Goal: Transaction & Acquisition: Purchase product/service

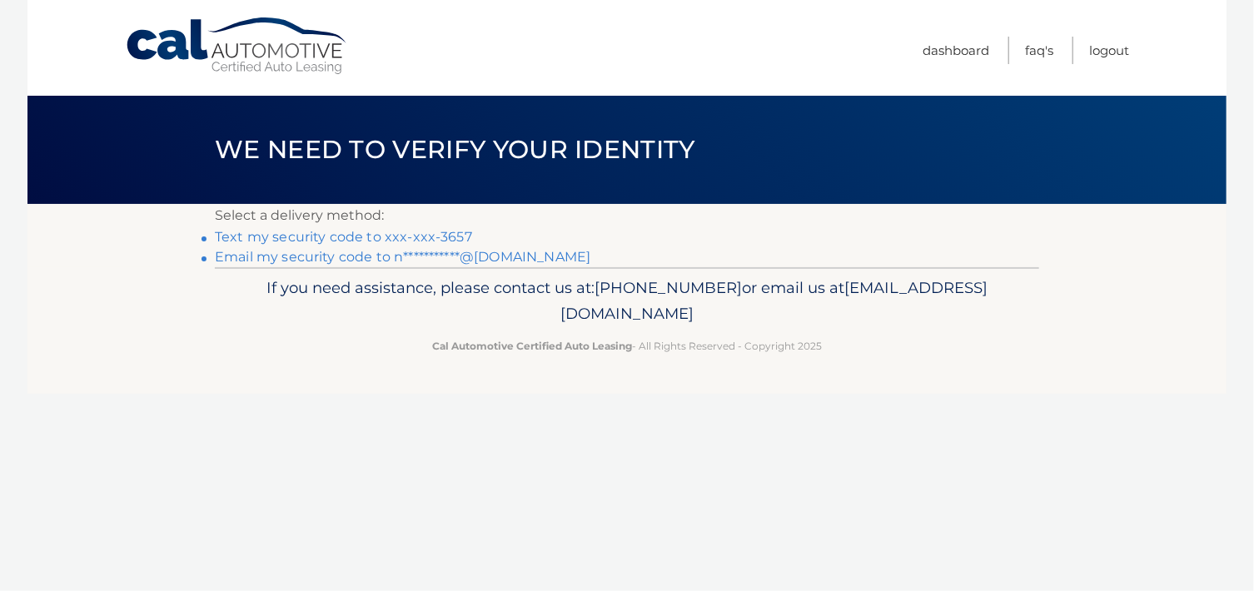
click at [426, 237] on link "Text my security code to xxx-xxx-3657" at bounding box center [343, 237] width 257 height 16
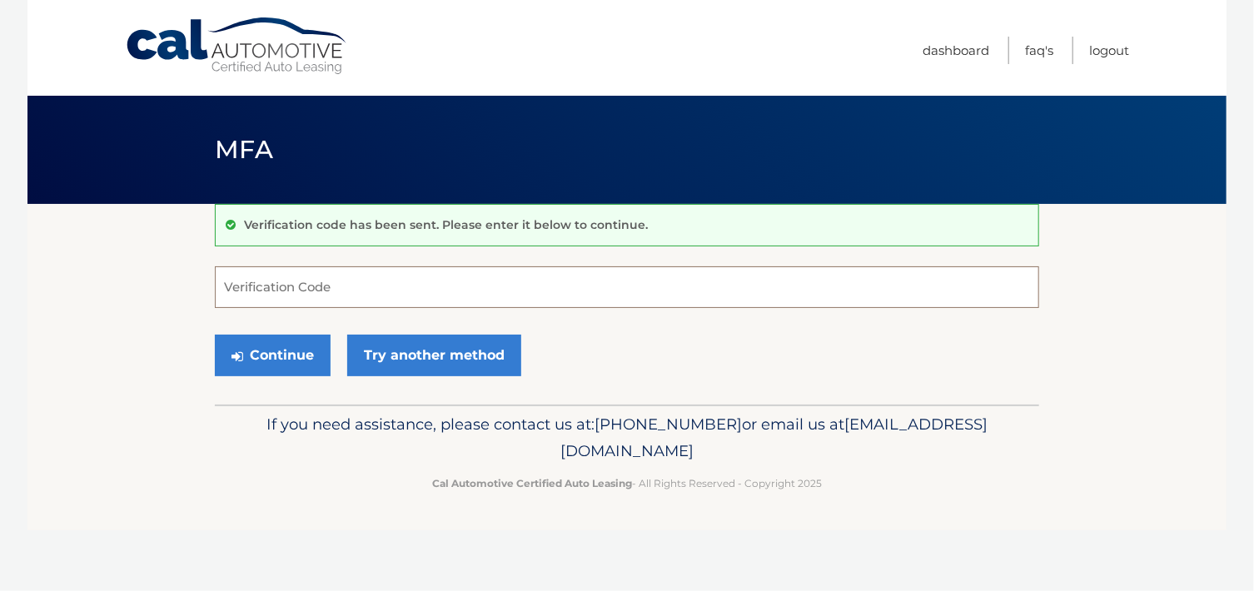
click at [270, 294] on input "Verification Code" at bounding box center [627, 287] width 824 height 42
type input "325123"
click at [275, 358] on button "Continue" at bounding box center [273, 356] width 116 height 42
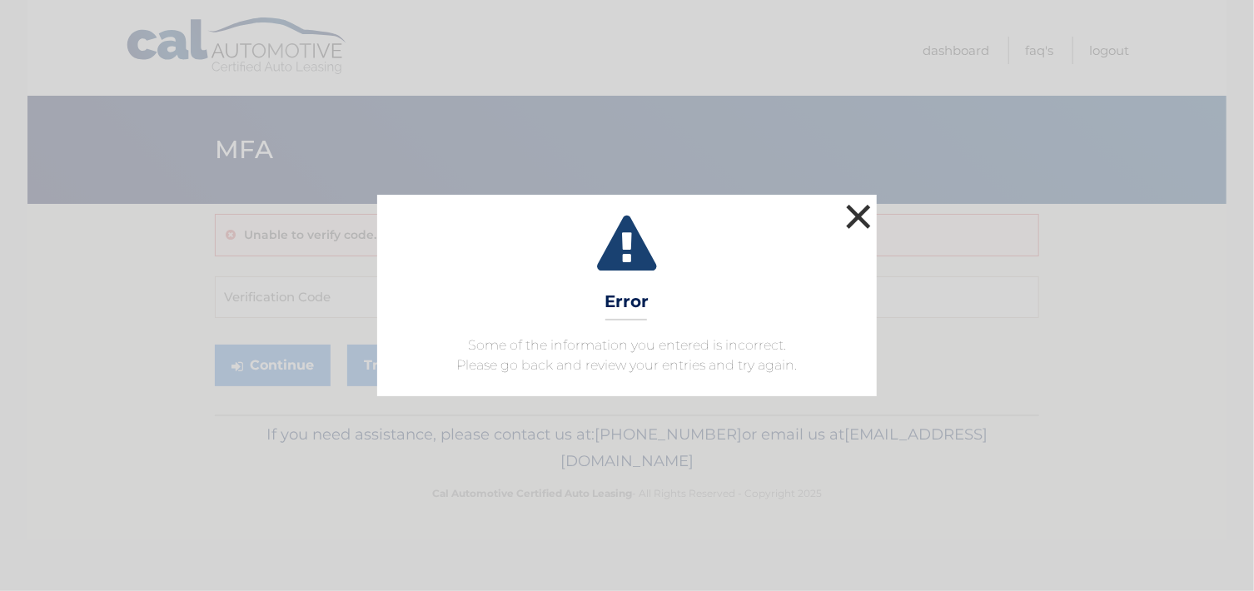
click at [853, 221] on button "×" at bounding box center [858, 216] width 33 height 33
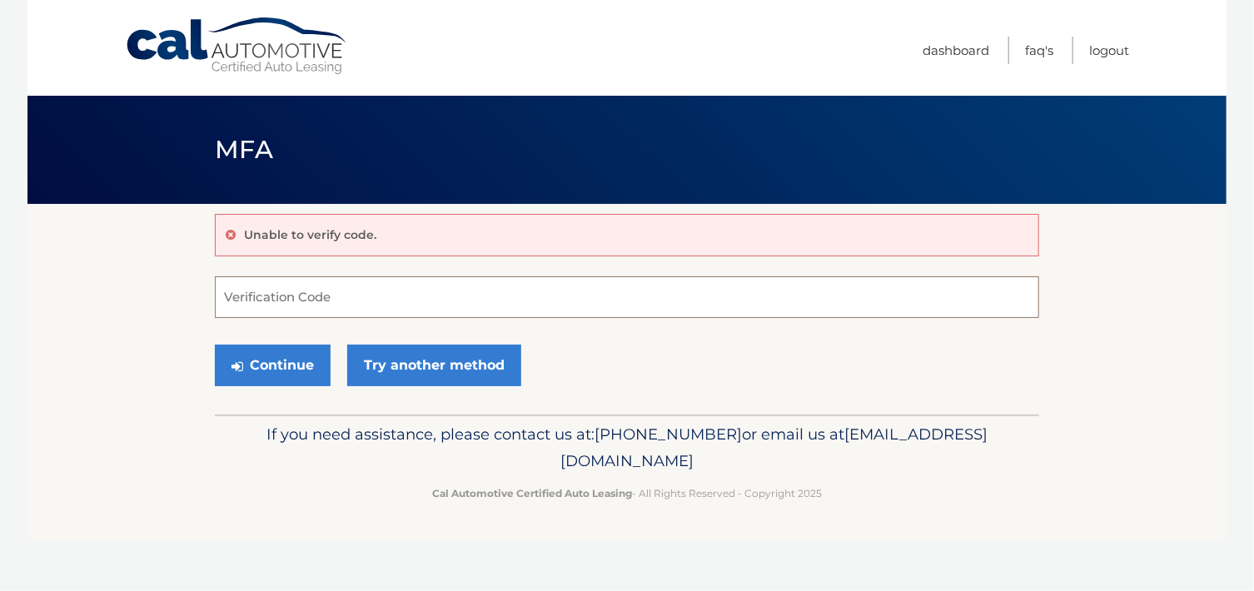
click at [343, 287] on input "Verification Code" at bounding box center [627, 297] width 824 height 42
type input "325123"
click at [279, 362] on button "Continue" at bounding box center [273, 366] width 116 height 42
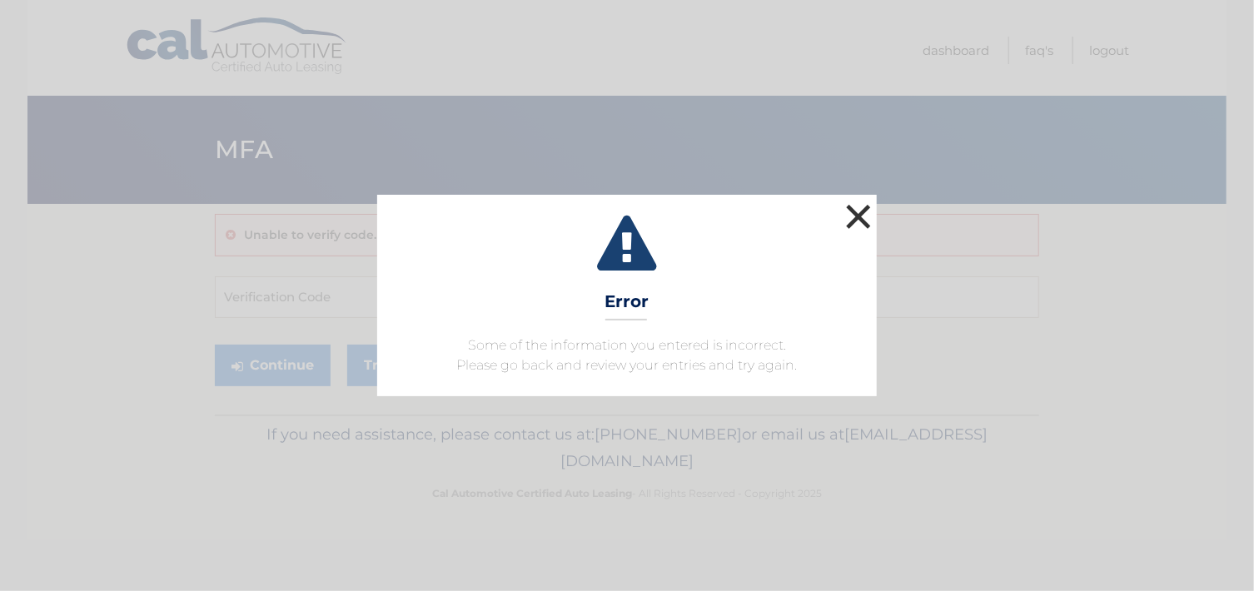
click at [861, 201] on button "×" at bounding box center [858, 216] width 33 height 33
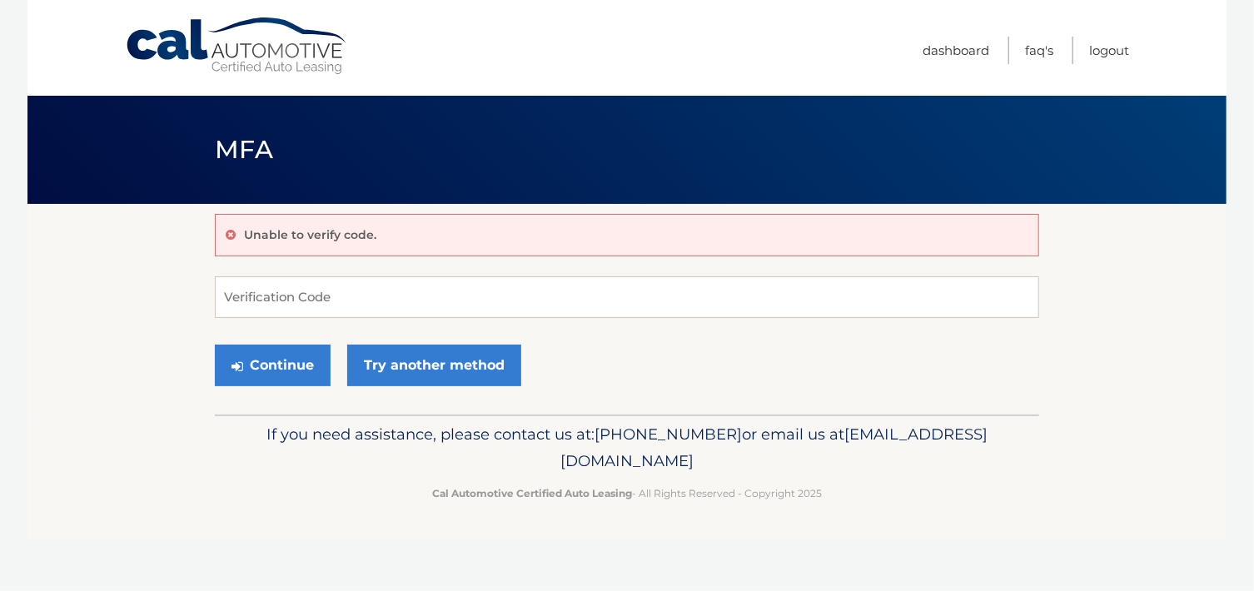
click at [861, 201] on header "MFA" at bounding box center [627, 150] width 824 height 108
click at [459, 365] on link "Try another method" at bounding box center [434, 366] width 174 height 42
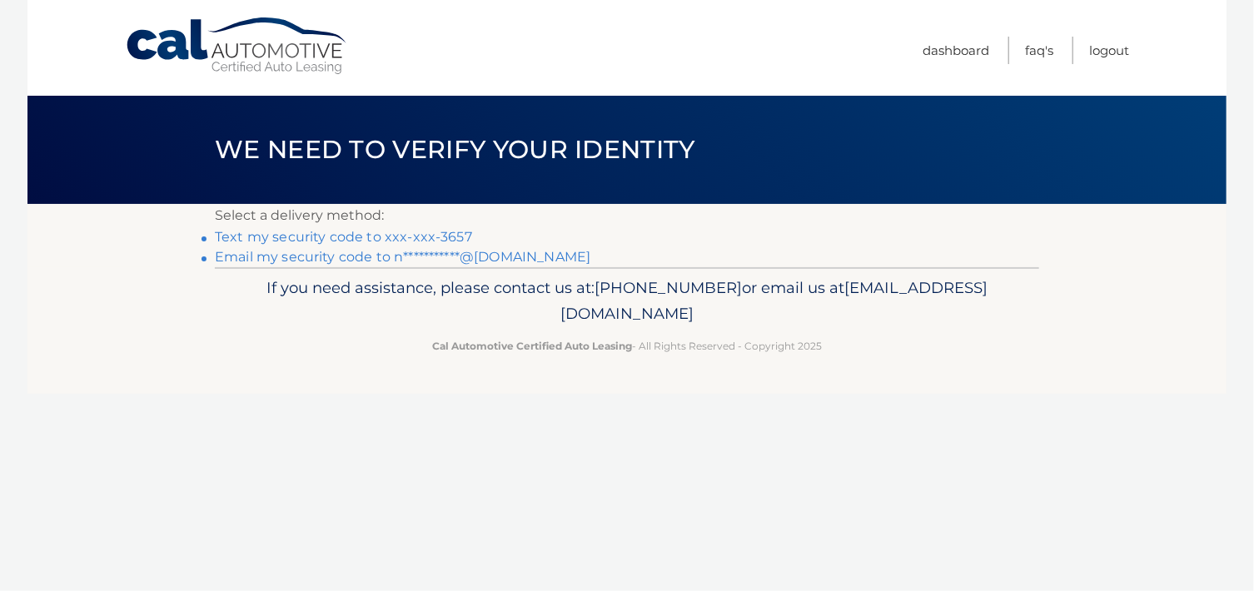
click at [335, 237] on link "Text my security code to xxx-xxx-3657" at bounding box center [343, 237] width 257 height 16
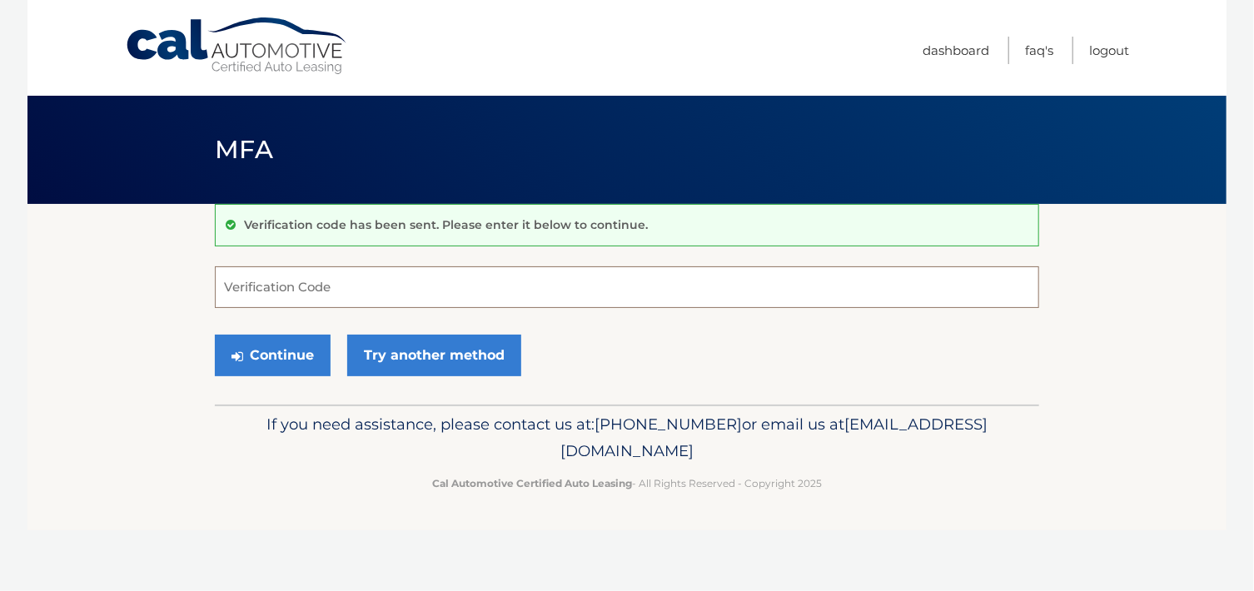
click at [356, 296] on input "Verification Code" at bounding box center [627, 287] width 824 height 42
type input "975881"
click at [297, 349] on button "Continue" at bounding box center [273, 356] width 116 height 42
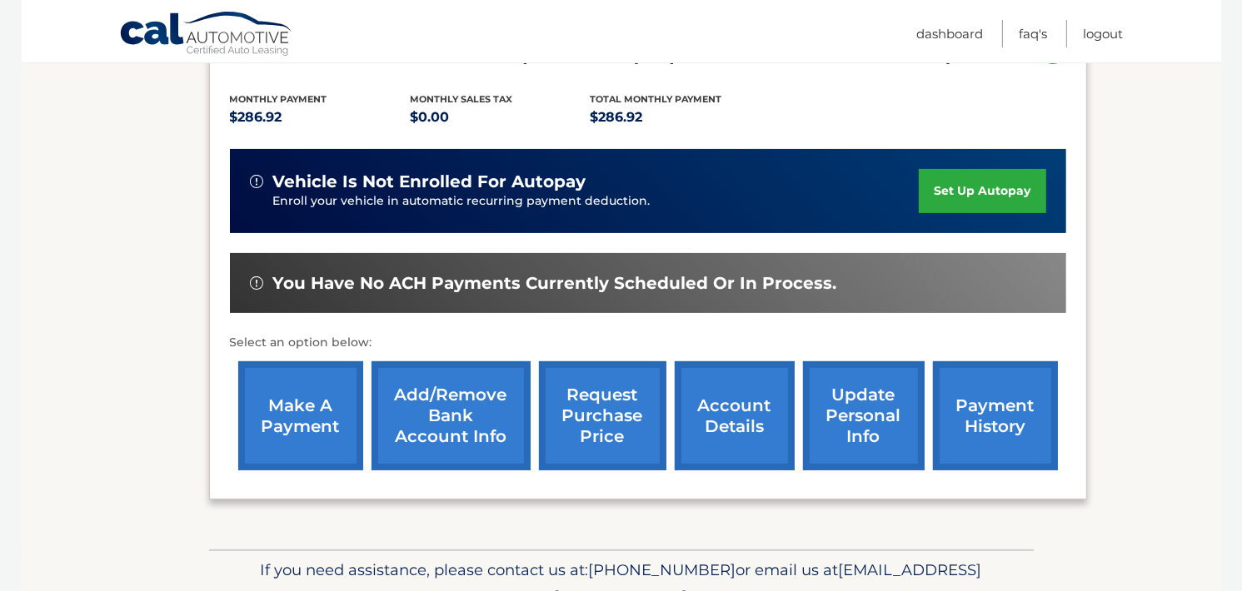
scroll to position [416, 0]
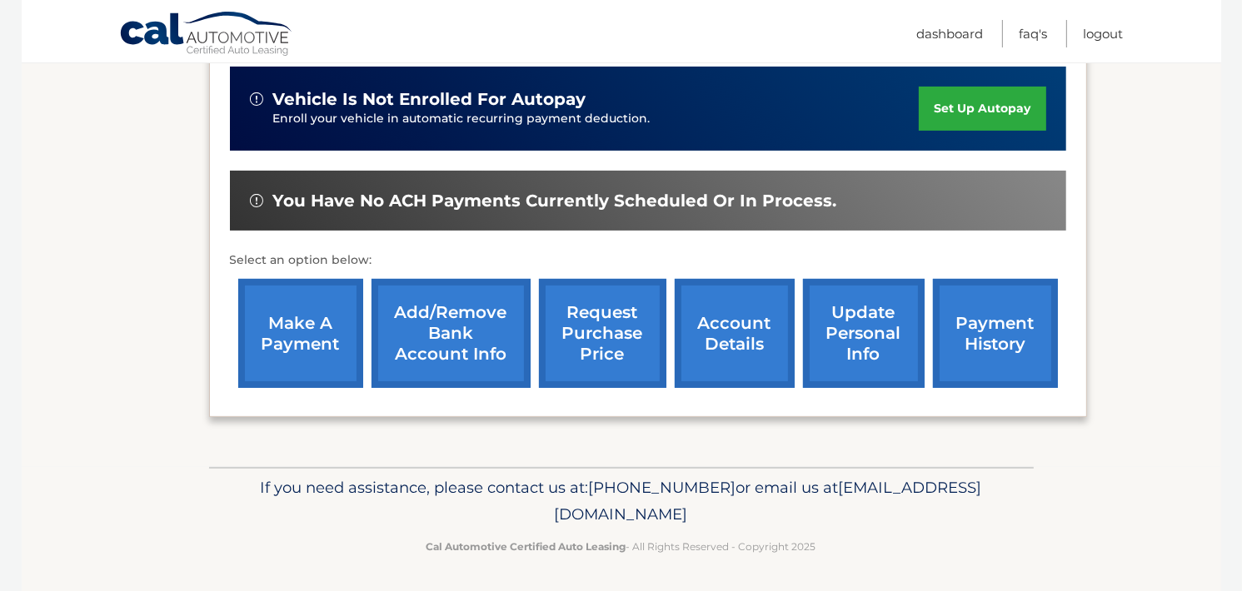
click at [308, 341] on link "make a payment" at bounding box center [300, 333] width 125 height 109
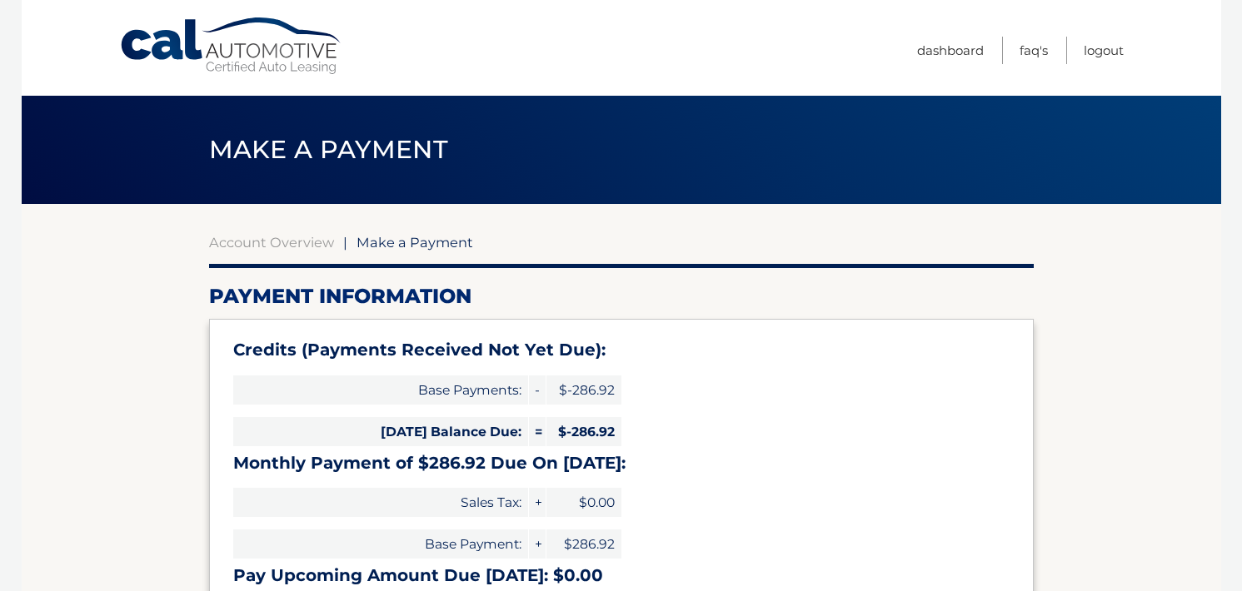
select select "MmNhZDM4MjgtN2MwNS00ZTZhLWJhY2YtNjdkZDhhZTY4MjQ3"
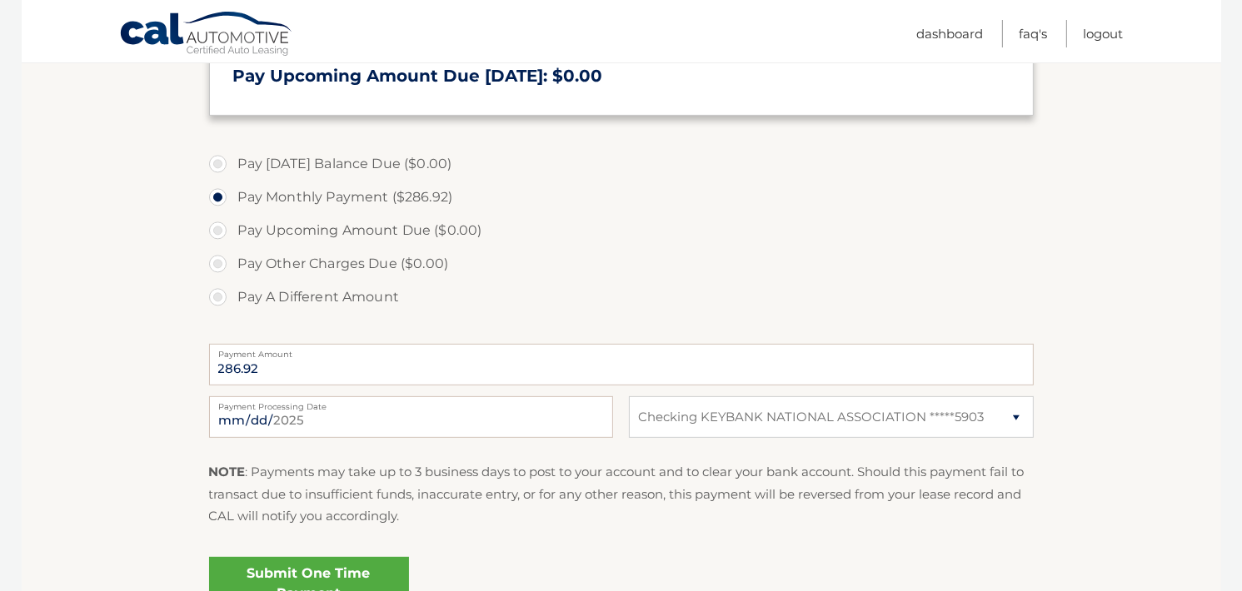
scroll to position [533, 0]
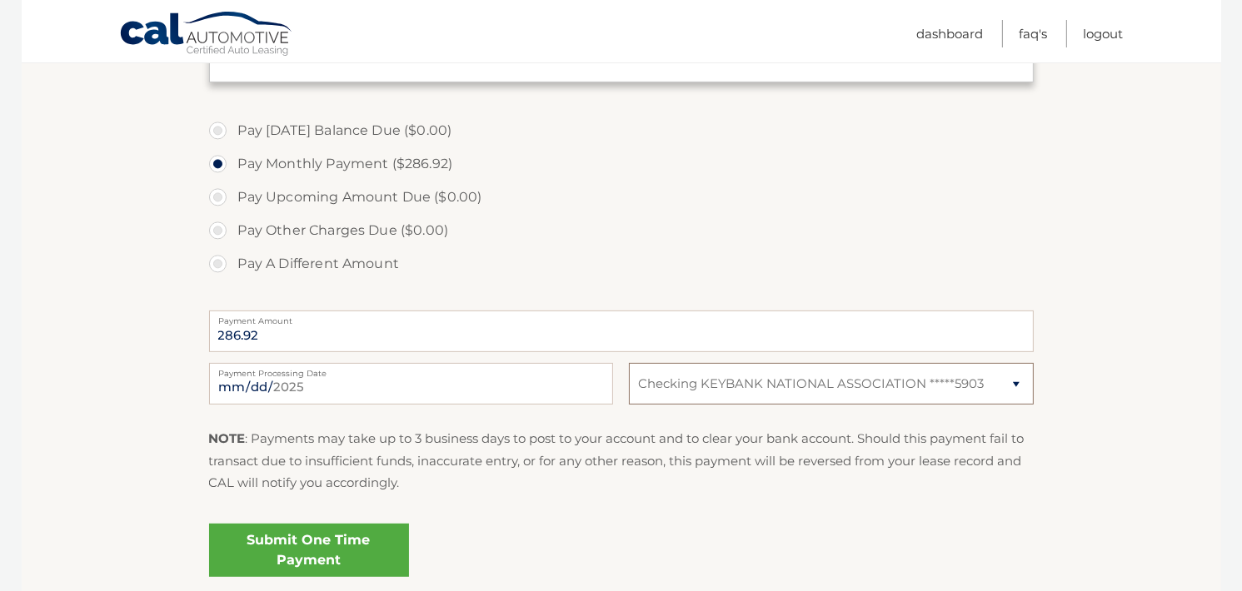
click at [1019, 386] on select "Select Bank Account Checking KEYBANK NATIONAL ASSOCIATION *****5903" at bounding box center [831, 384] width 404 height 42
select select
click at [629, 363] on select "Select Bank Account Checking KEYBANK NATIONAL ASSOCIATION *****5903" at bounding box center [831, 384] width 404 height 42
click at [783, 387] on select "Select Bank Account Checking KEYBANK NATIONAL ASSOCIATION *****5903" at bounding box center [831, 384] width 404 height 42
click at [769, 380] on select "Select Bank Account Checking KEYBANK NATIONAL ASSOCIATION *****5903" at bounding box center [831, 384] width 404 height 42
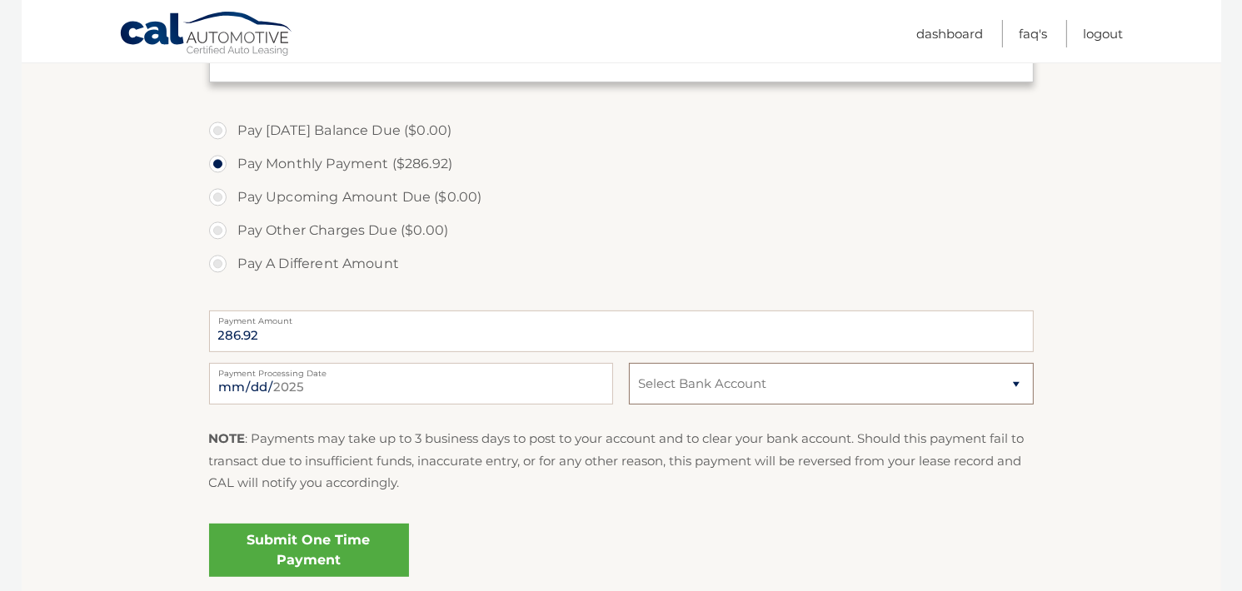
click at [769, 380] on select "Select Bank Account Checking KEYBANK NATIONAL ASSOCIATION *****5903" at bounding box center [831, 384] width 404 height 42
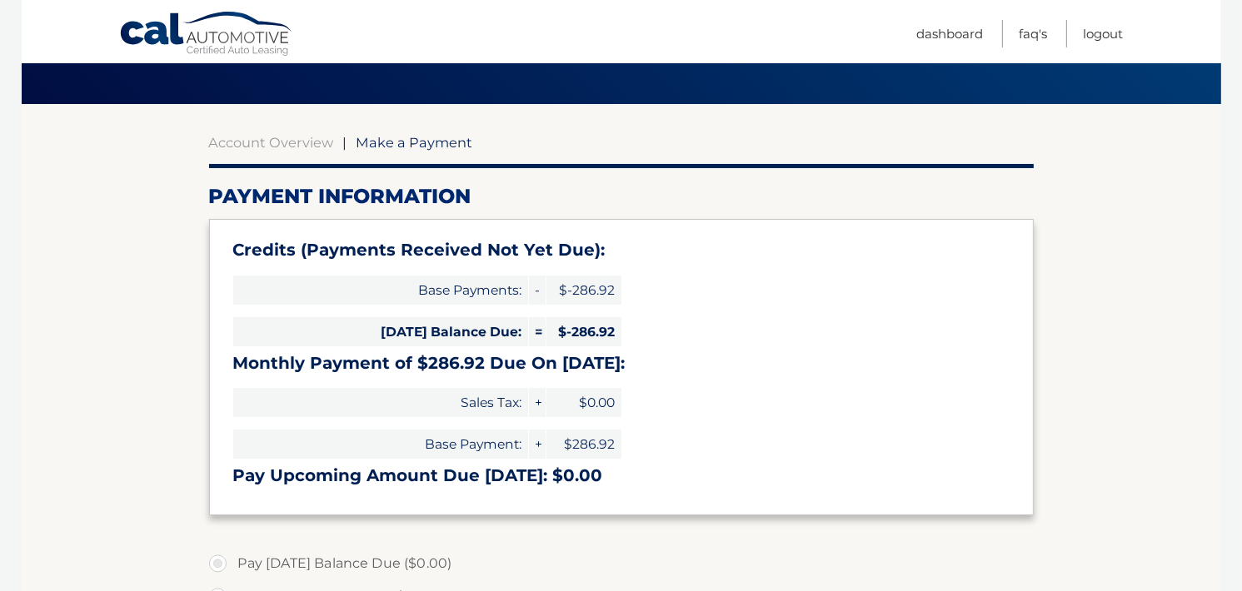
scroll to position [0, 0]
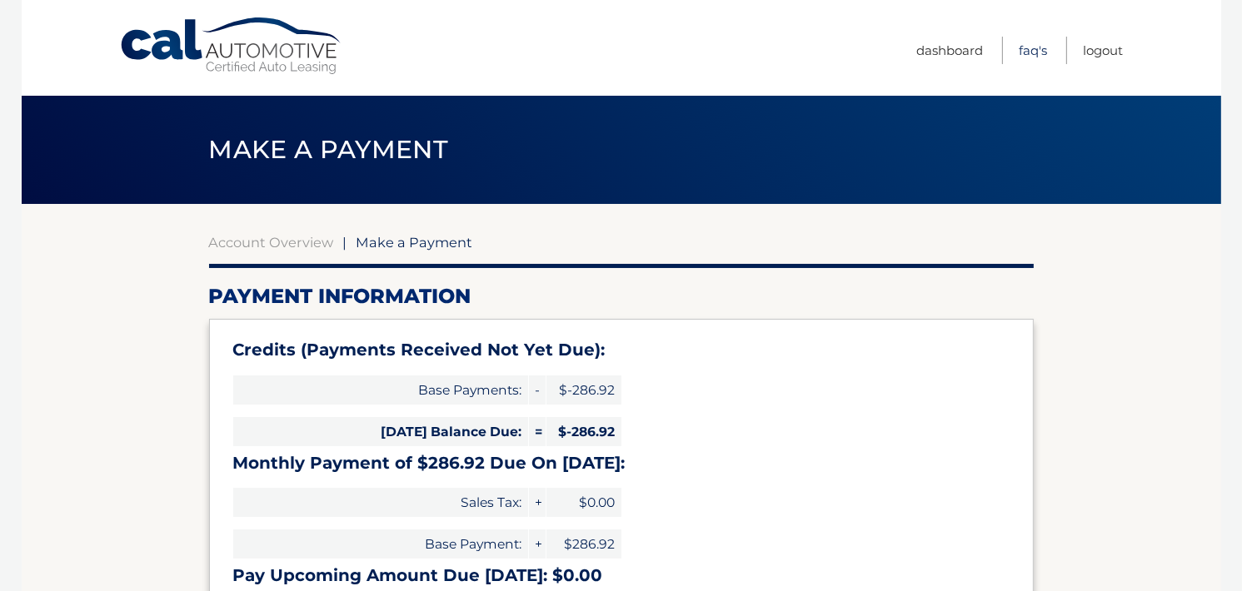
click at [1028, 54] on link "FAQ's" at bounding box center [1033, 50] width 28 height 27
